Goal: Check status: Check status

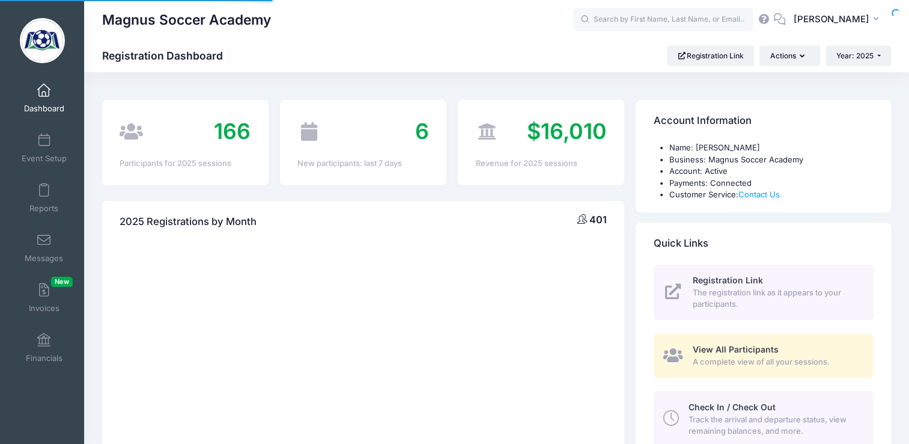
select select
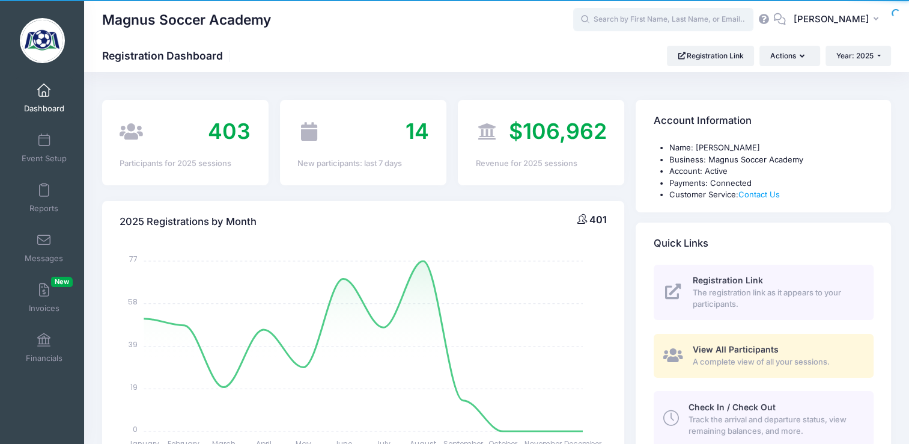
click at [669, 17] on input "text" at bounding box center [663, 20] width 180 height 24
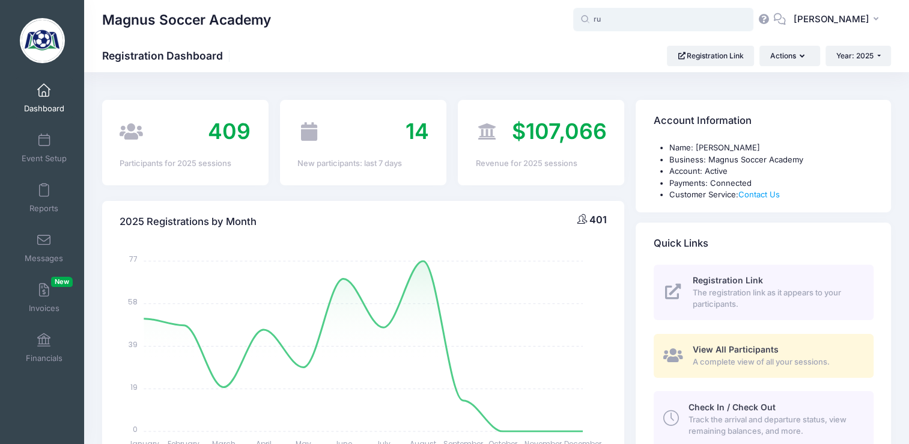
type input "r"
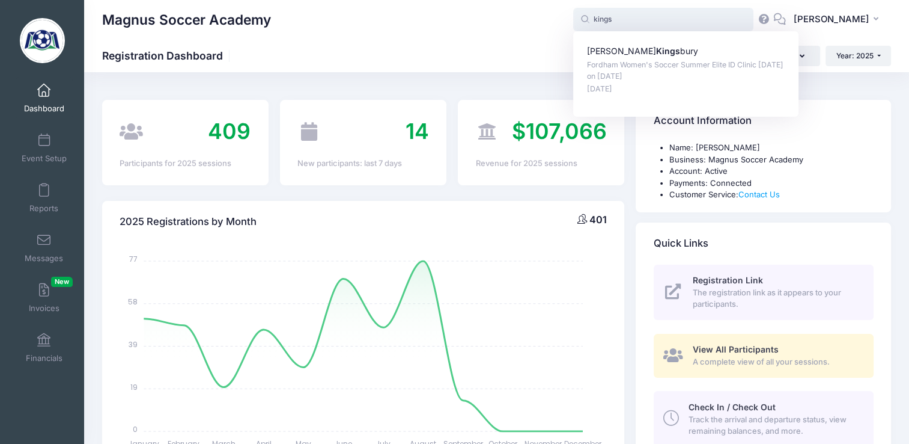
type input "kings"
